Goal: Task Accomplishment & Management: Complete application form

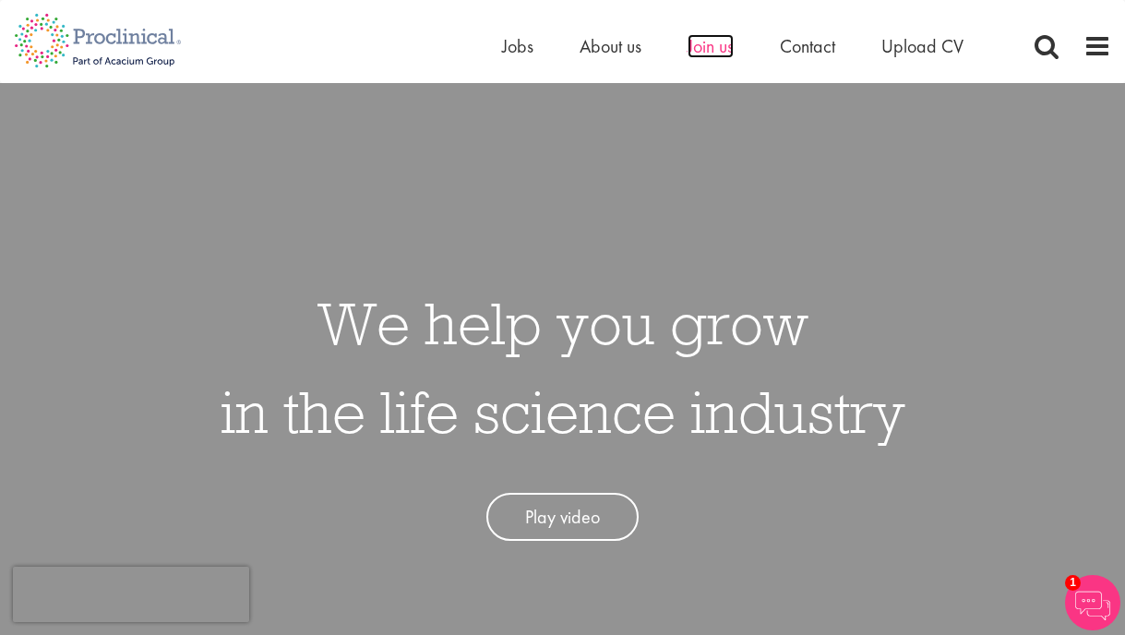
click at [716, 44] on span "Join us" at bounding box center [711, 46] width 46 height 24
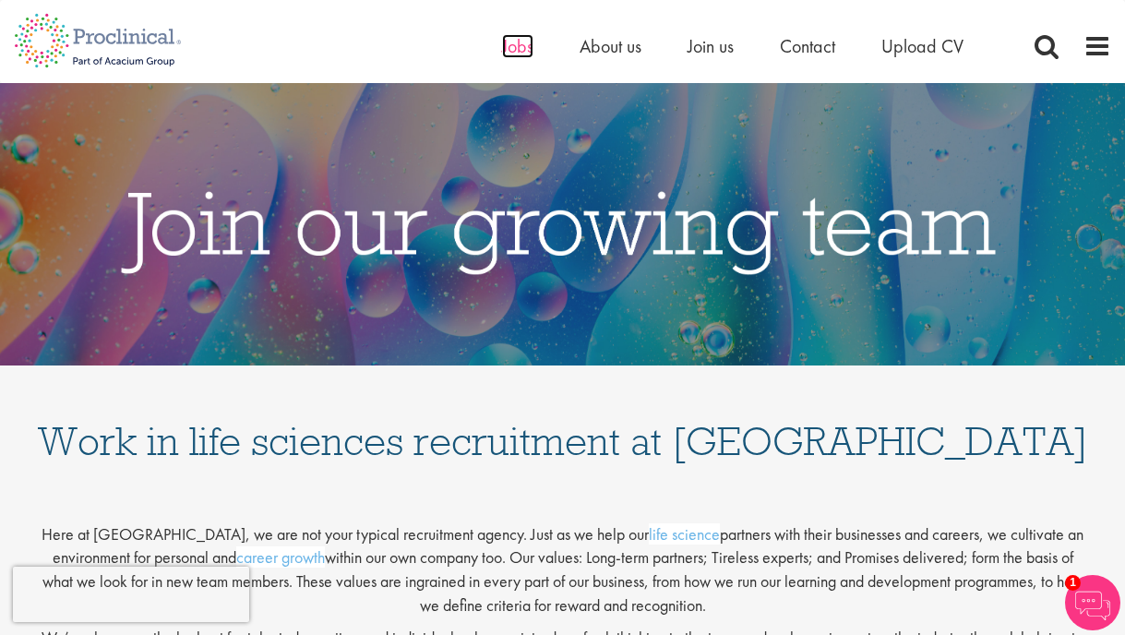
click at [512, 43] on span "Jobs" at bounding box center [517, 46] width 31 height 24
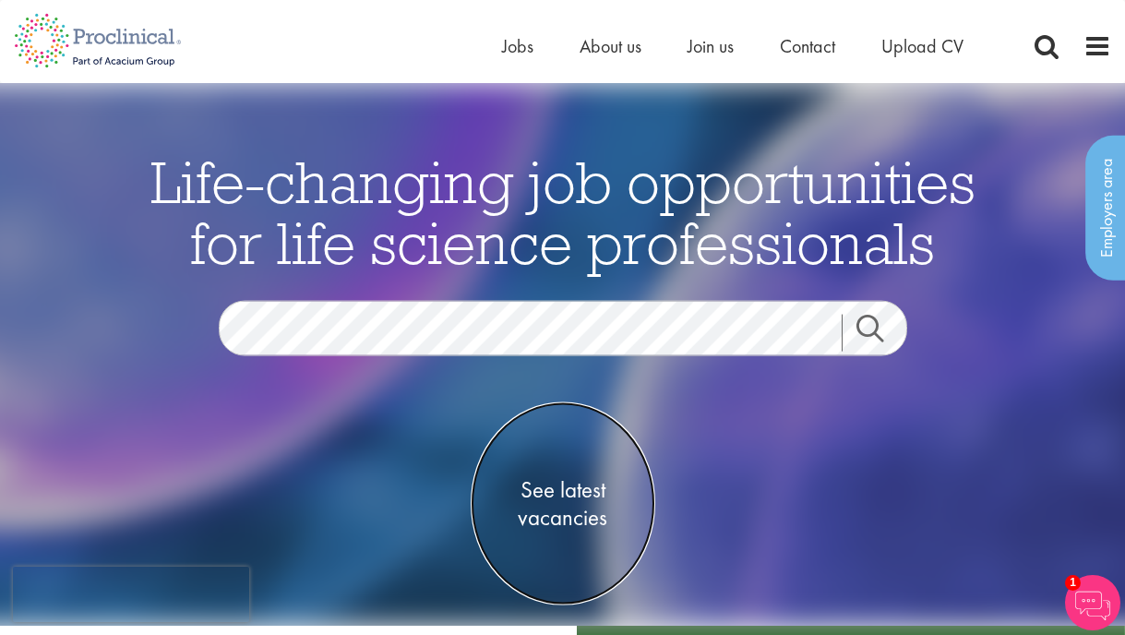
click at [560, 489] on span "See latest vacancies" at bounding box center [563, 503] width 185 height 55
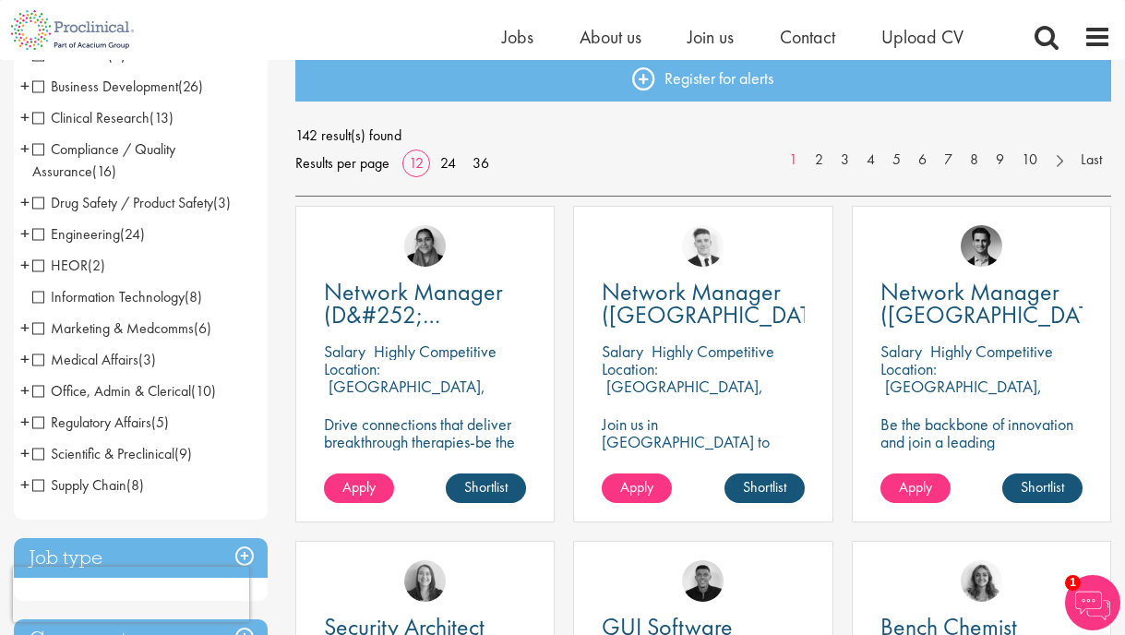
scroll to position [176, 0]
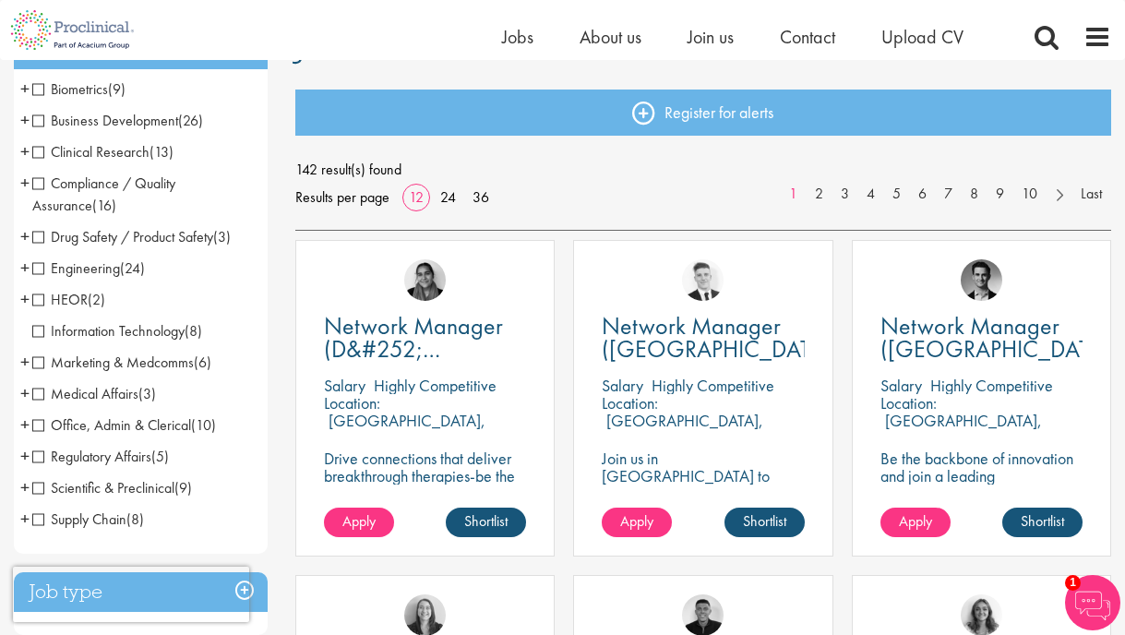
click at [117, 115] on span "Business Development" at bounding box center [105, 120] width 146 height 19
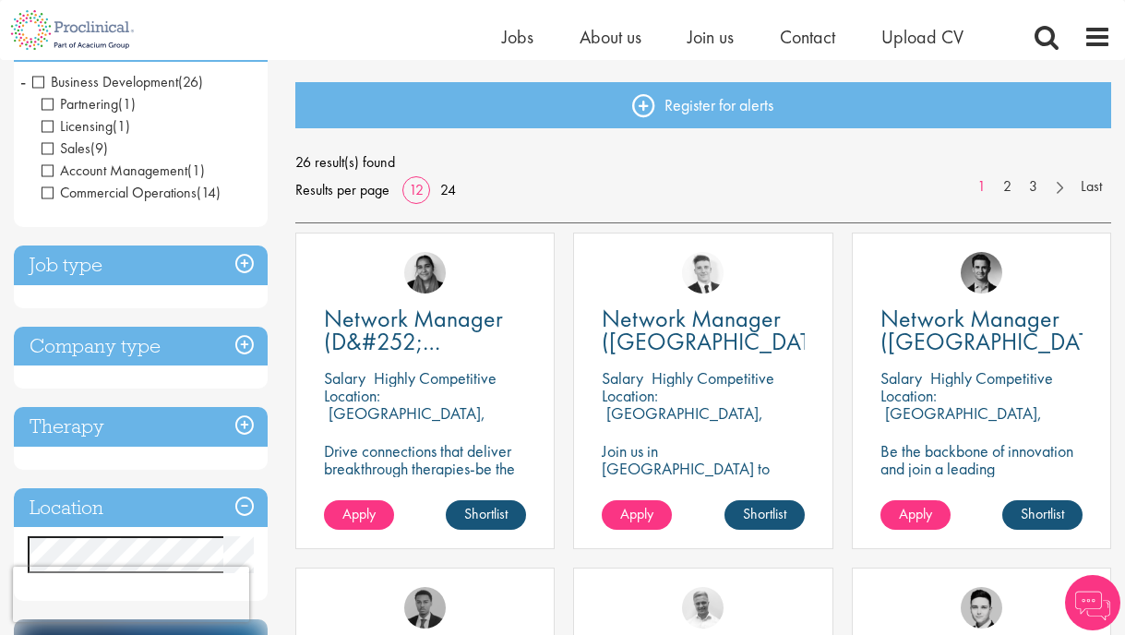
scroll to position [197, 0]
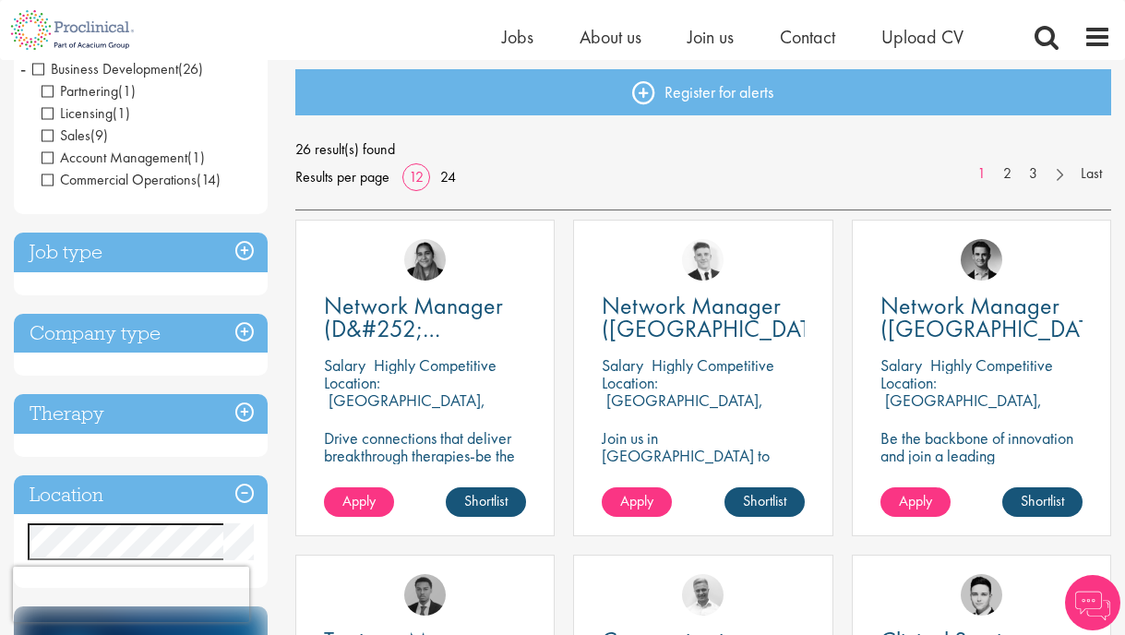
click at [135, 335] on h3 "Company type" at bounding box center [141, 334] width 254 height 40
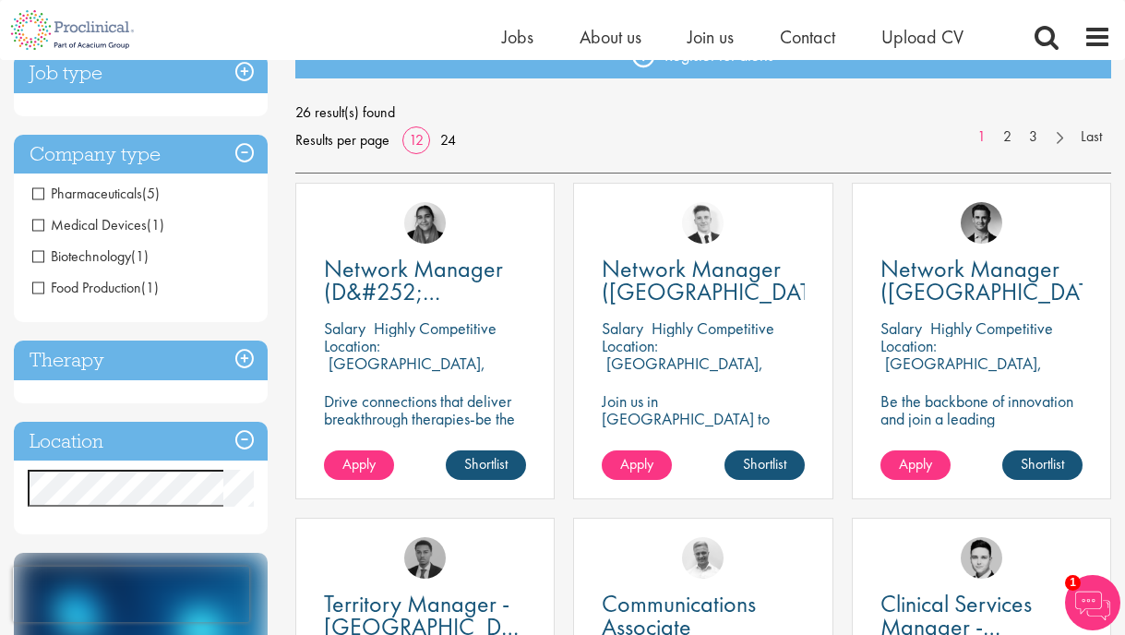
scroll to position [236, 0]
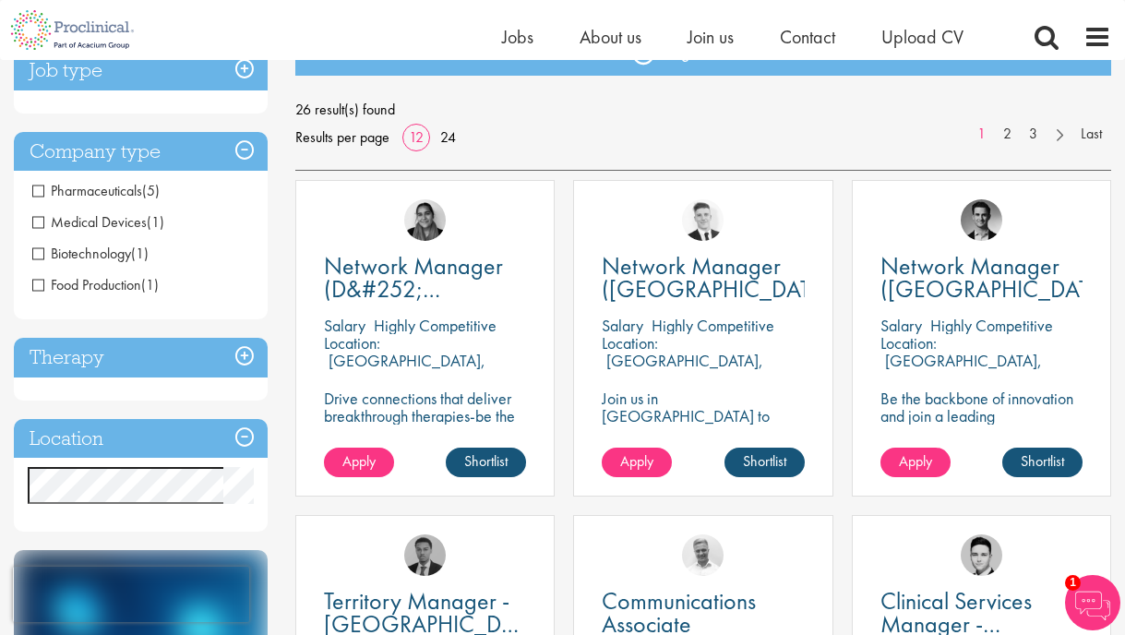
click at [114, 283] on span "Food Production" at bounding box center [86, 284] width 109 height 19
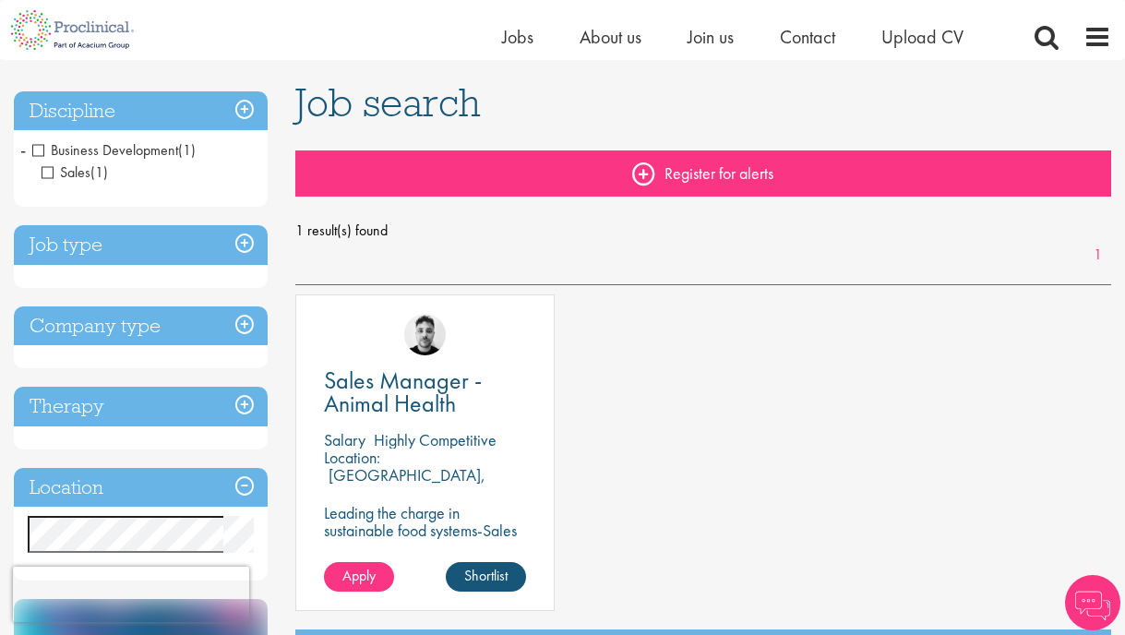
scroll to position [130, 0]
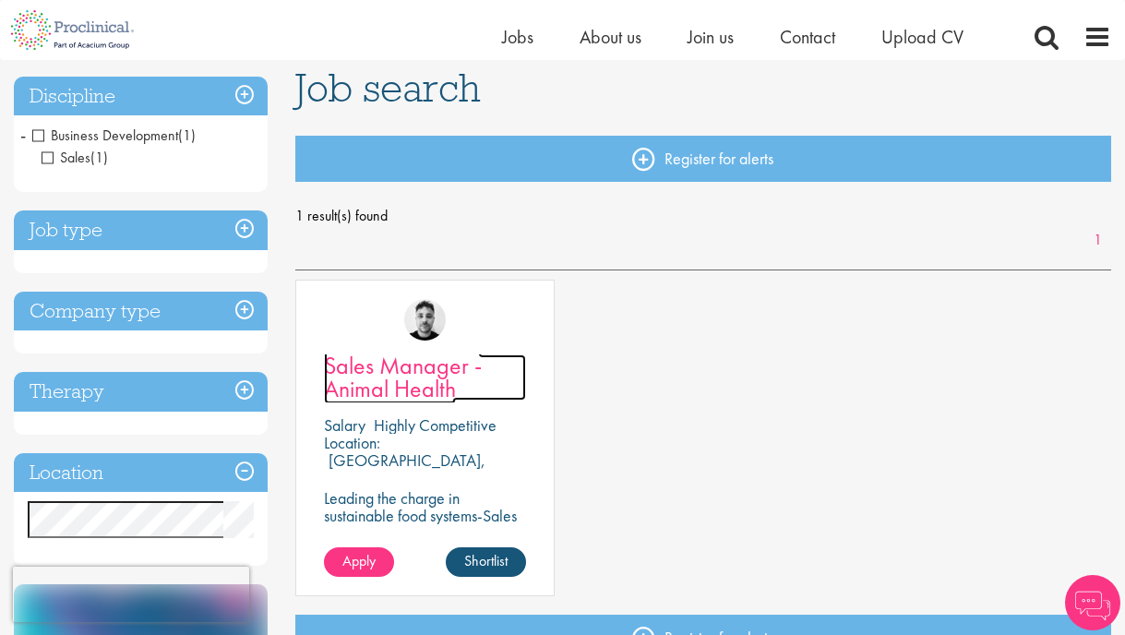
click at [409, 375] on span "Sales Manager - Animal Health" at bounding box center [403, 377] width 158 height 54
